Goal: Book appointment/travel/reservation

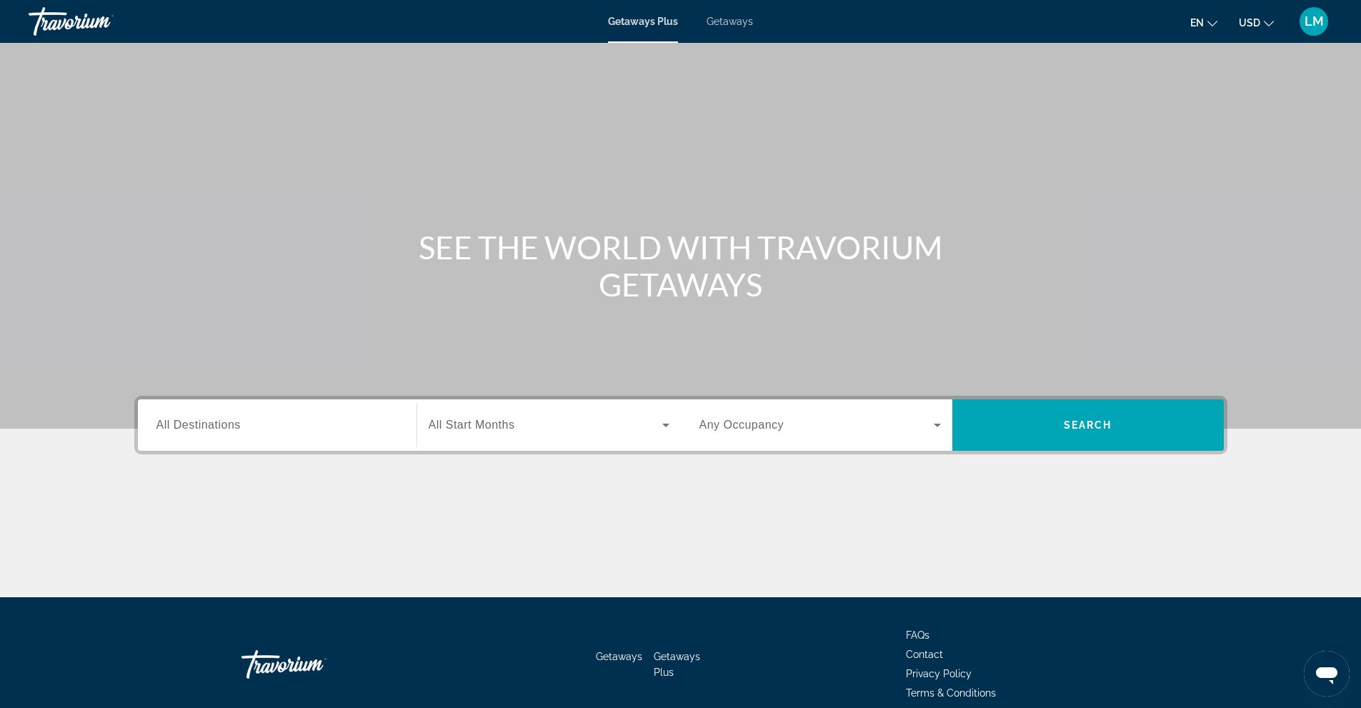
click at [279, 414] on div "Search widget" at bounding box center [276, 425] width 241 height 41
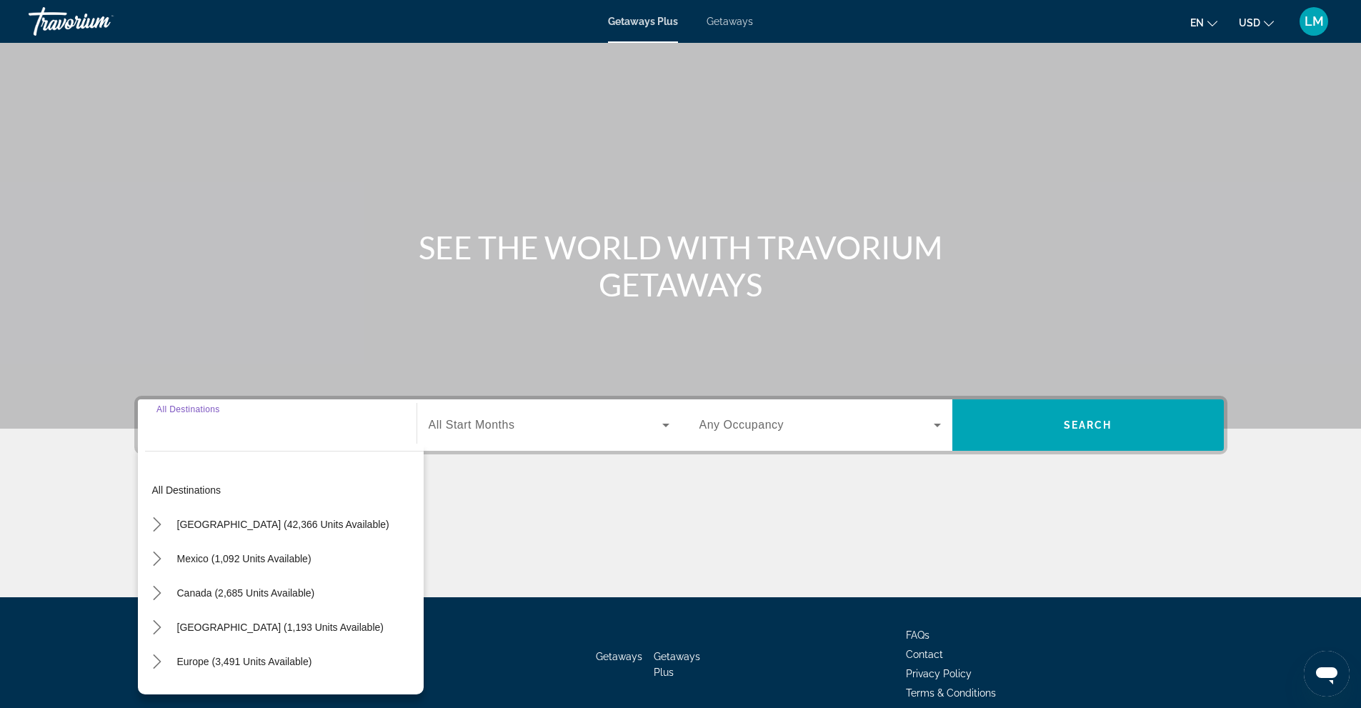
scroll to position [64, 0]
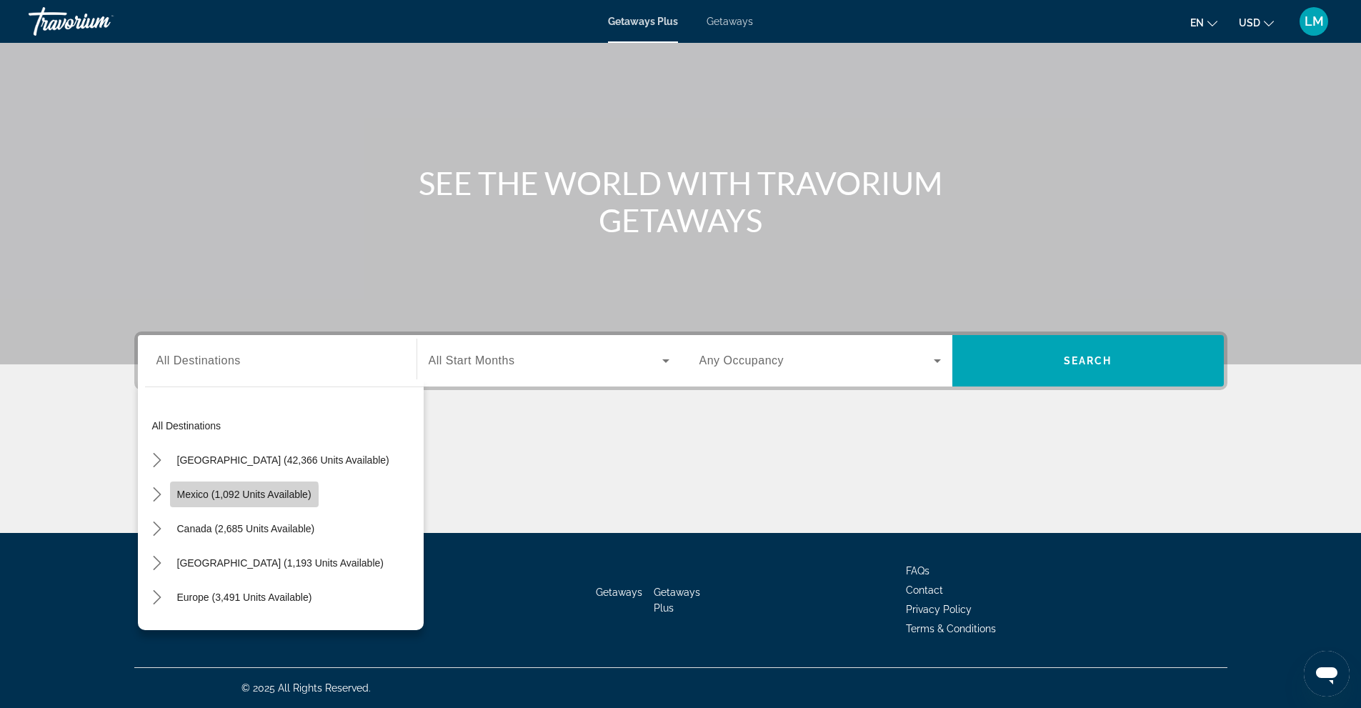
click at [239, 496] on span "Mexico (1,092 units available)" at bounding box center [244, 494] width 134 height 11
type input "**********"
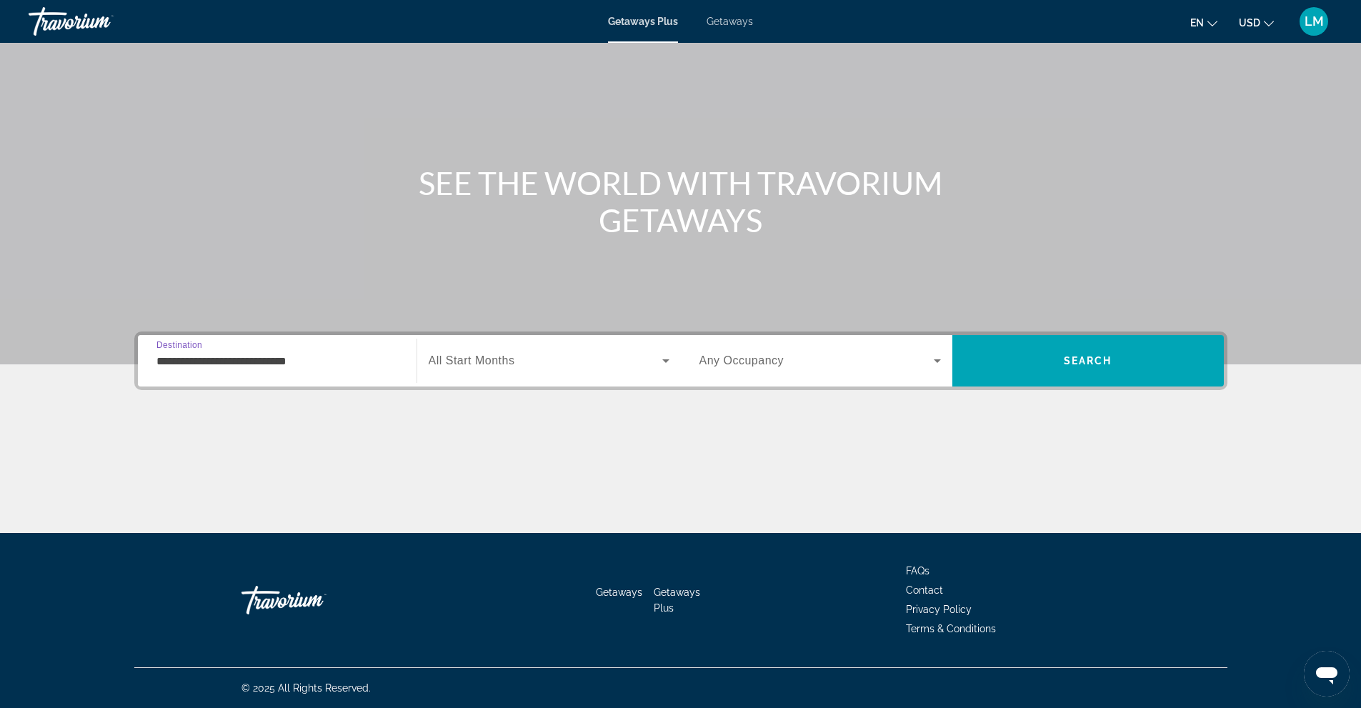
drag, startPoint x: 581, startPoint y: 403, endPoint x: 589, endPoint y: 389, distance: 16.0
click at [590, 396] on div "**********" at bounding box center [681, 431] width 1150 height 201
click at [575, 357] on span "Search widget" at bounding box center [546, 360] width 234 height 17
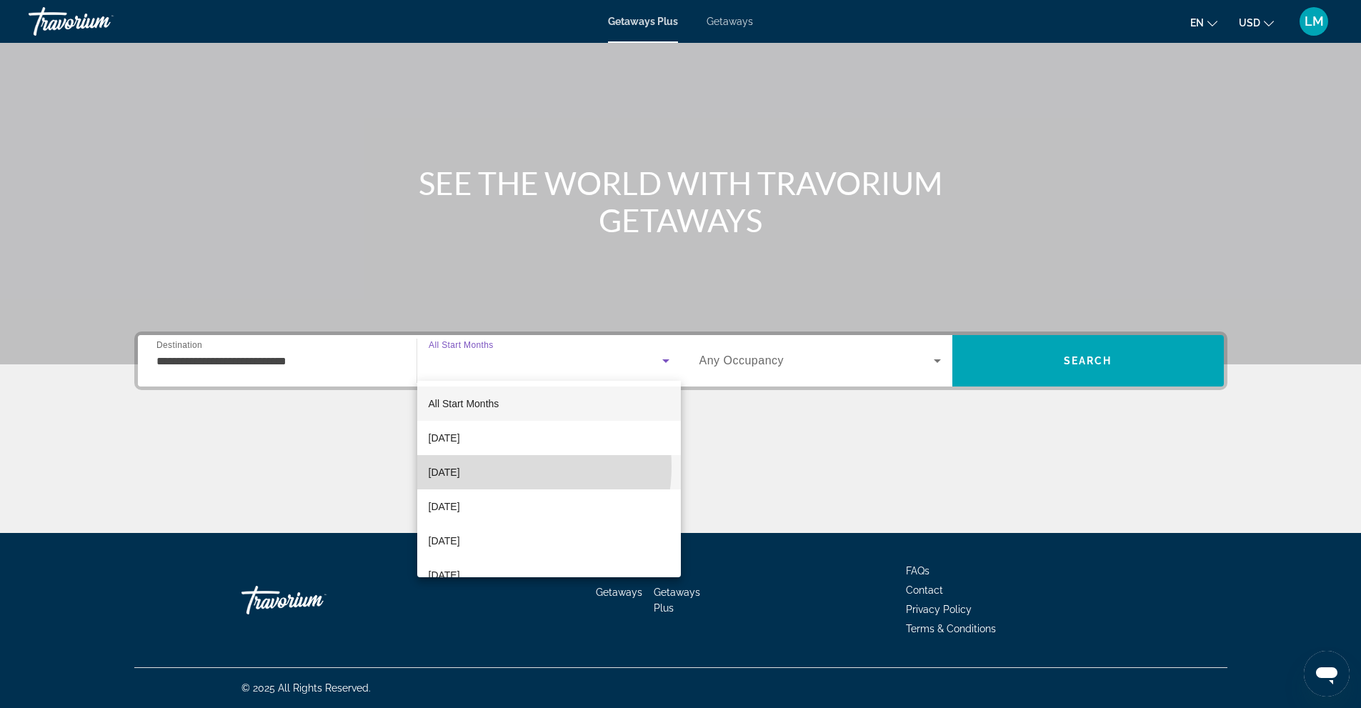
click at [460, 466] on span "[DATE]" at bounding box center [444, 472] width 31 height 17
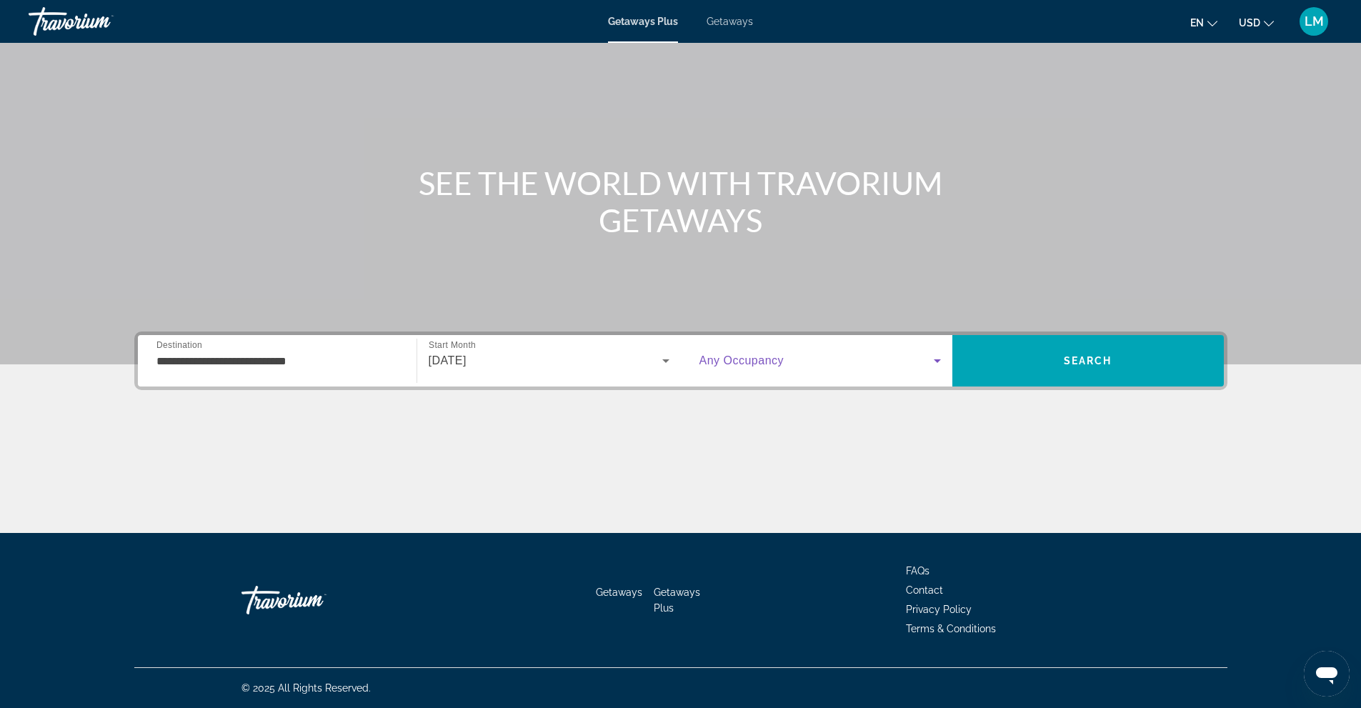
click at [934, 360] on icon "Search widget" at bounding box center [937, 360] width 17 height 17
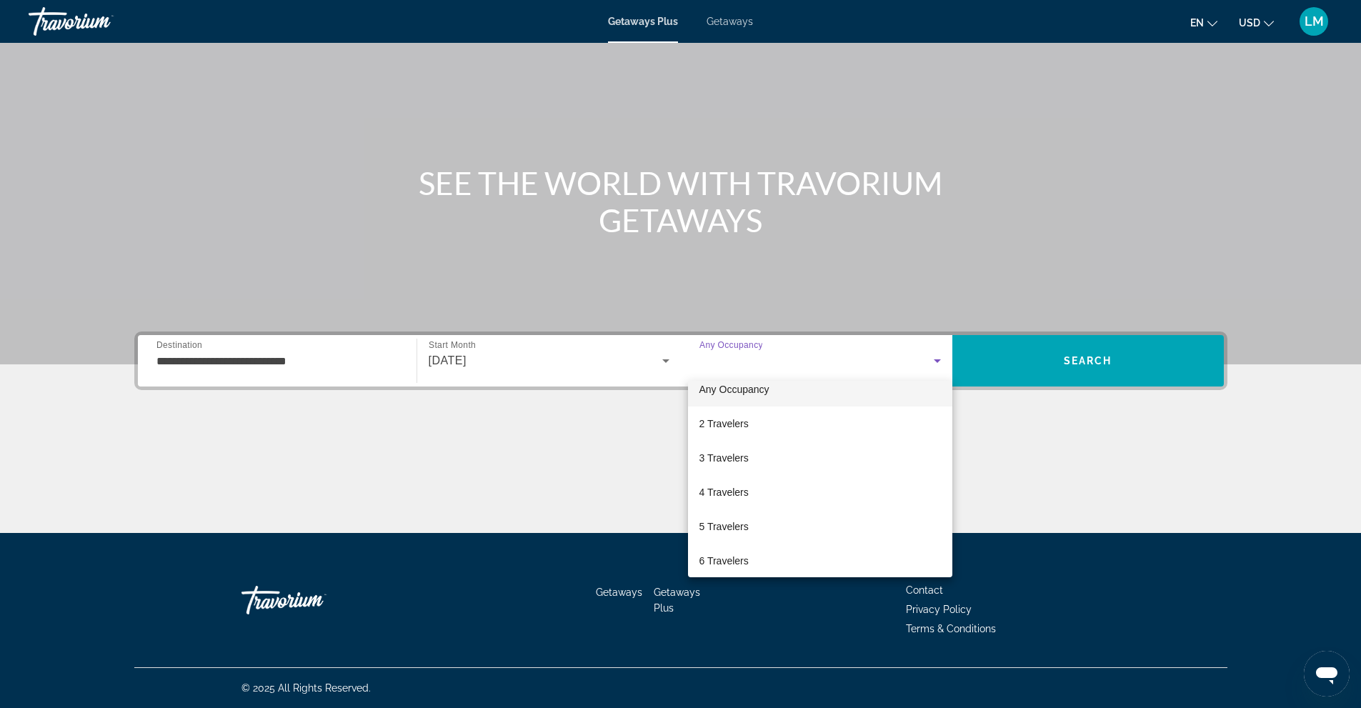
scroll to position [0, 0]
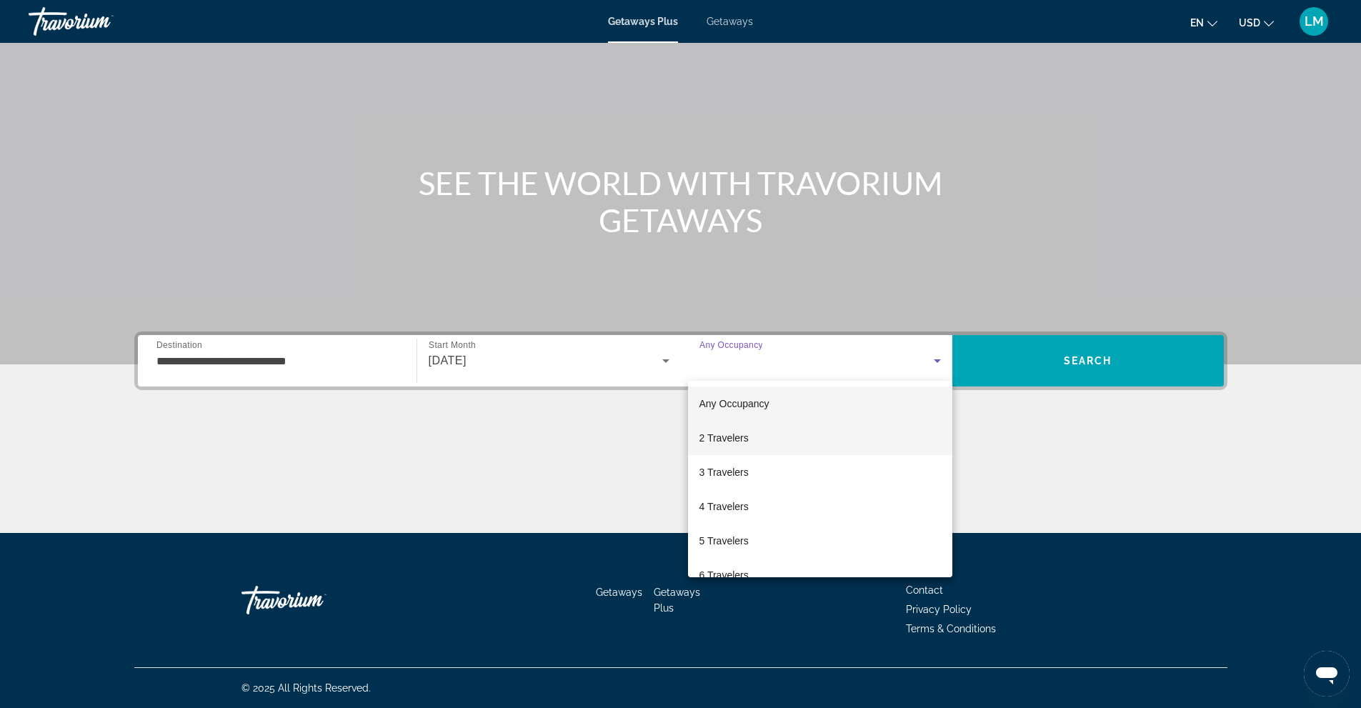
click at [752, 436] on mat-option "2 Travelers" at bounding box center [820, 438] width 264 height 34
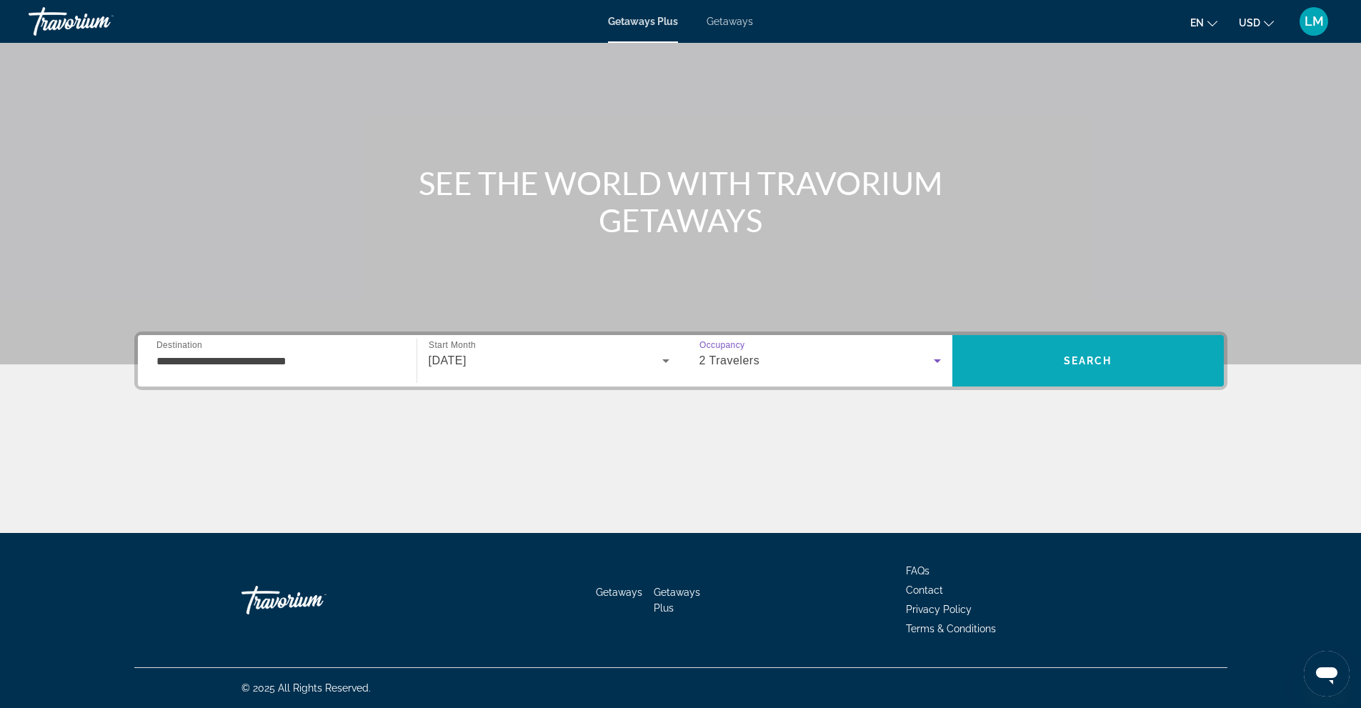
click at [1140, 359] on span "Search" at bounding box center [1087, 361] width 271 height 34
